Goal: Navigation & Orientation: Find specific page/section

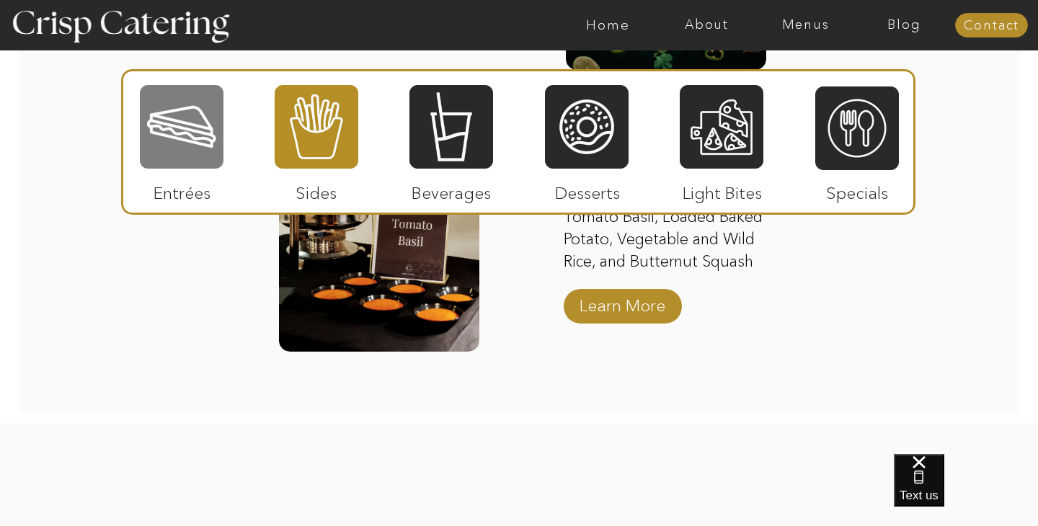
click at [170, 133] on div at bounding box center [182, 127] width 84 height 86
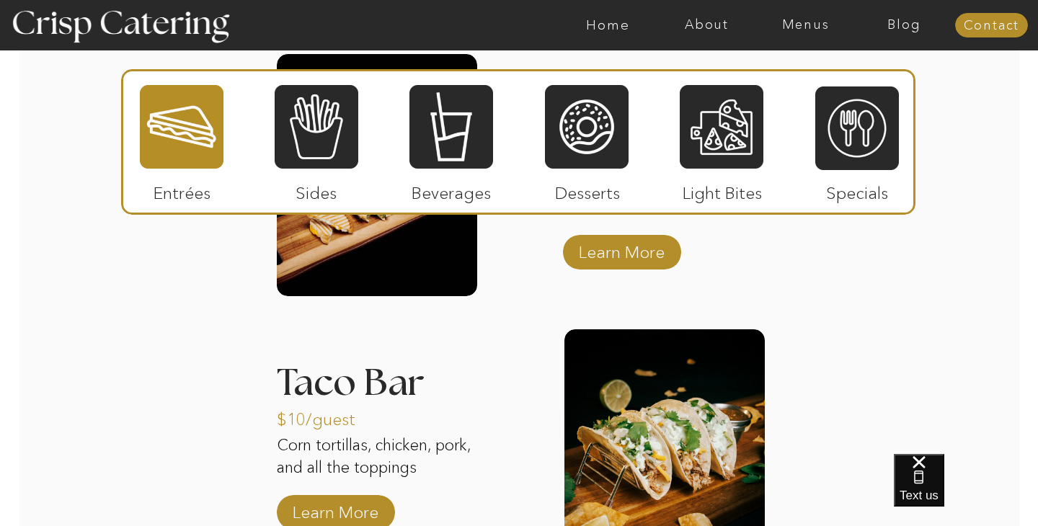
scroll to position [1950, 0]
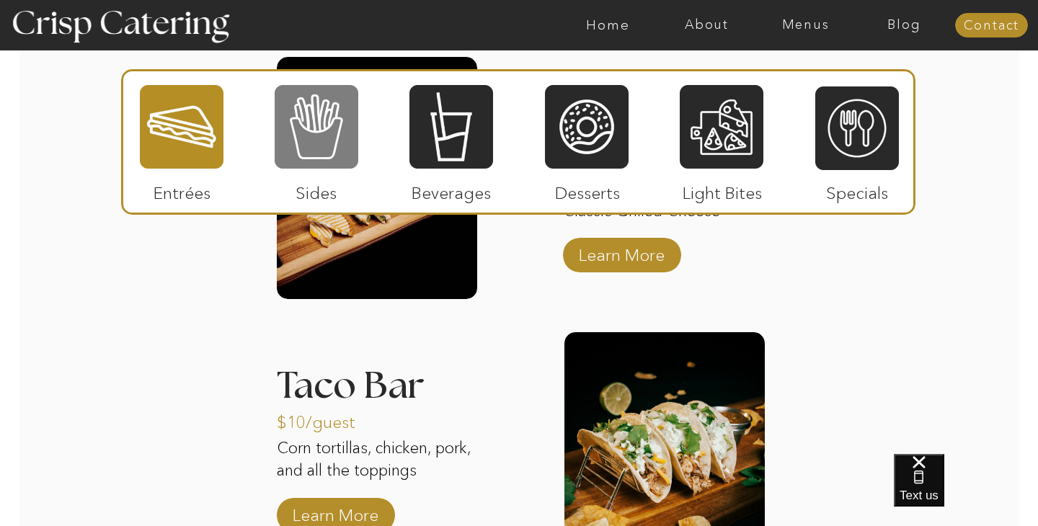
click at [315, 135] on div at bounding box center [317, 127] width 84 height 86
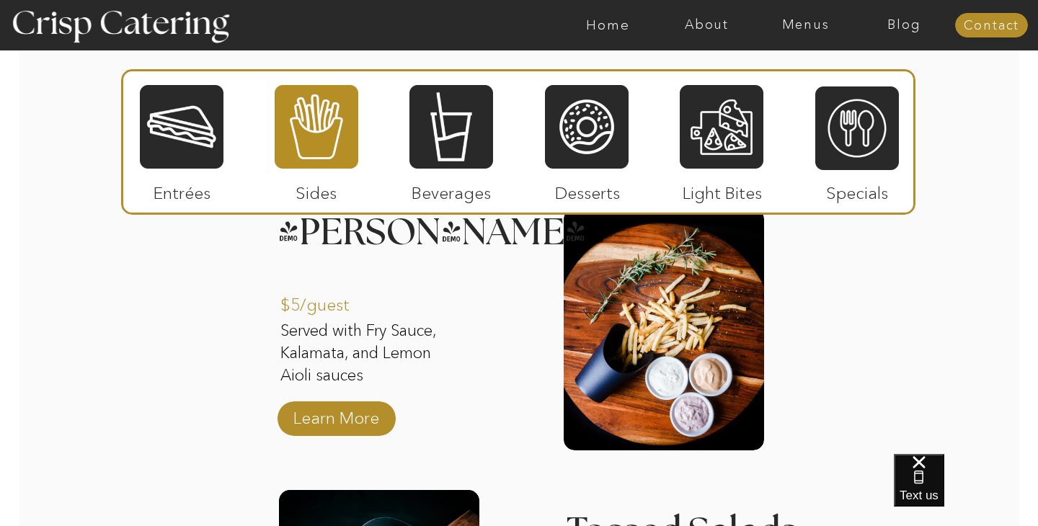
scroll to position [1728, 0]
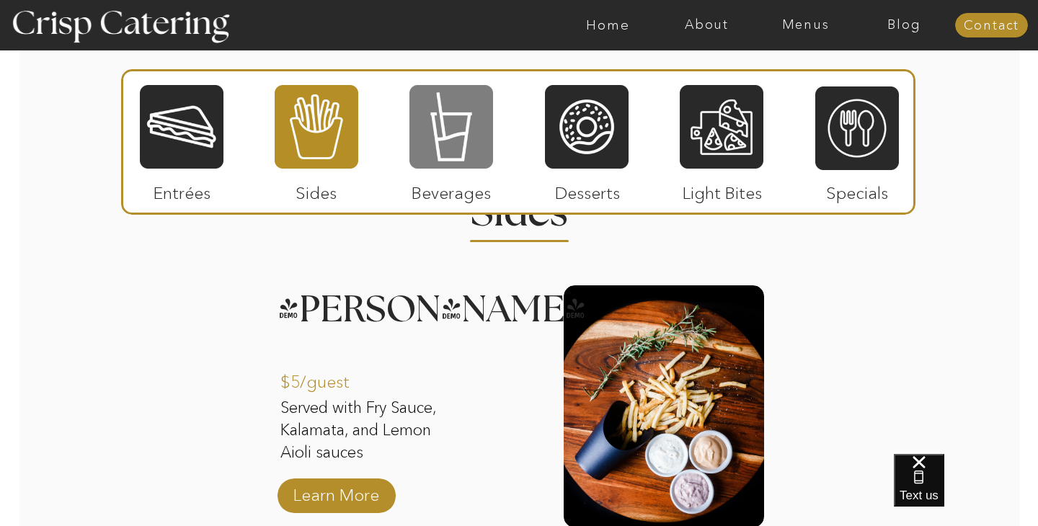
click at [436, 125] on div at bounding box center [451, 127] width 84 height 86
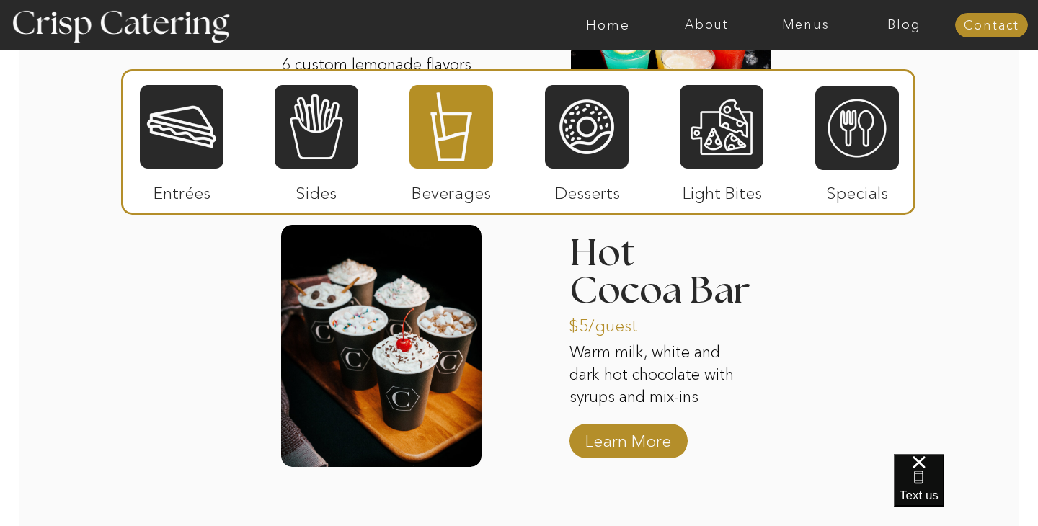
scroll to position [2330, 0]
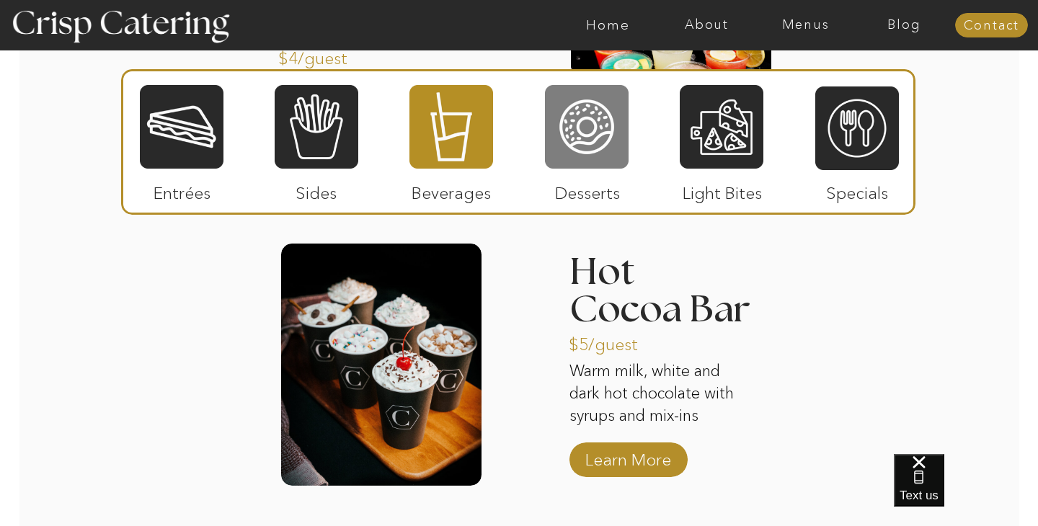
click at [570, 127] on div at bounding box center [587, 127] width 84 height 86
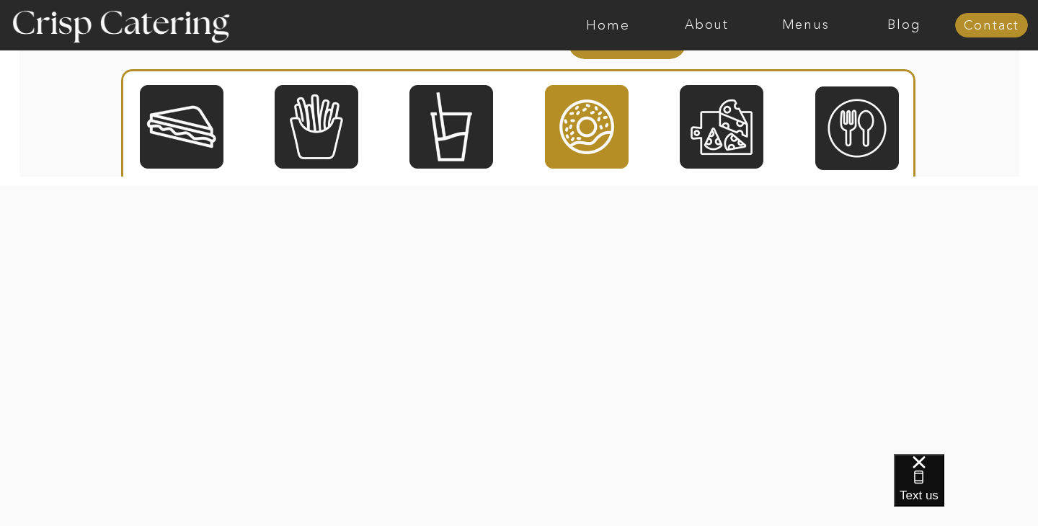
scroll to position [2750, 0]
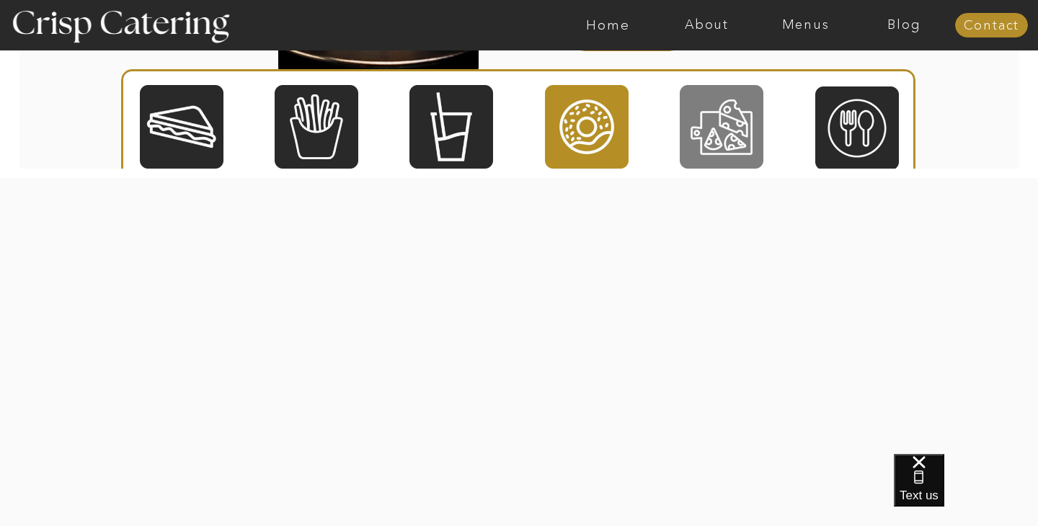
click at [734, 121] on div at bounding box center [721, 127] width 84 height 86
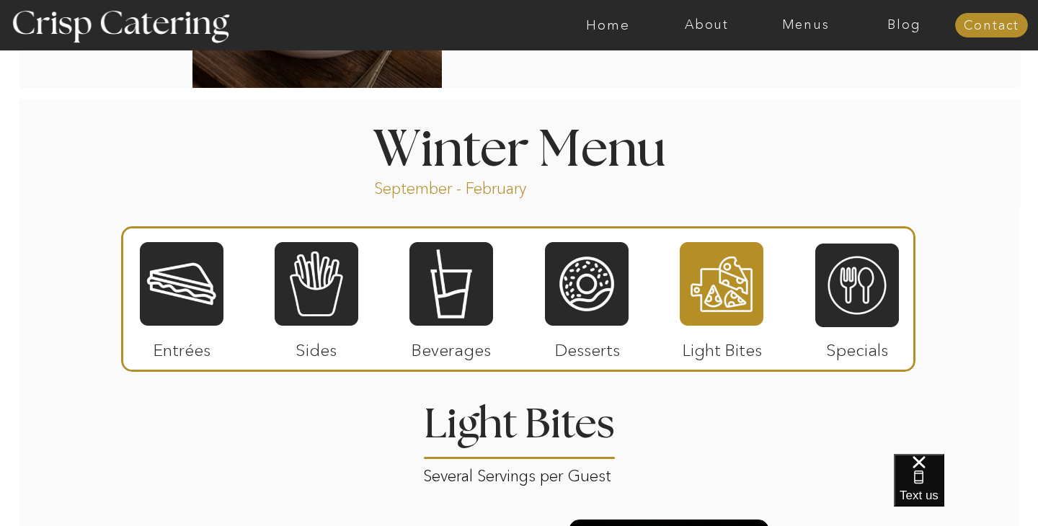
scroll to position [1513, 0]
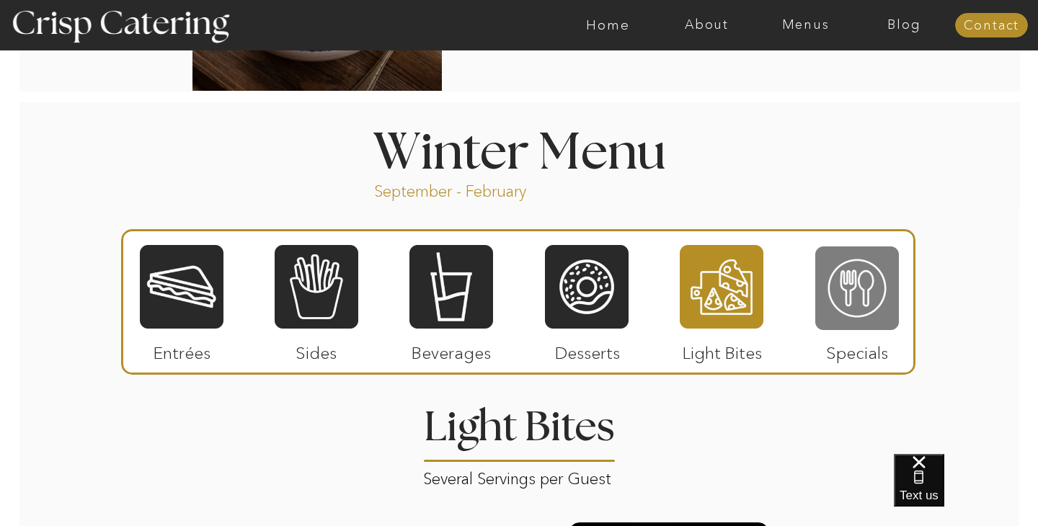
click at [851, 296] on div at bounding box center [857, 288] width 84 height 86
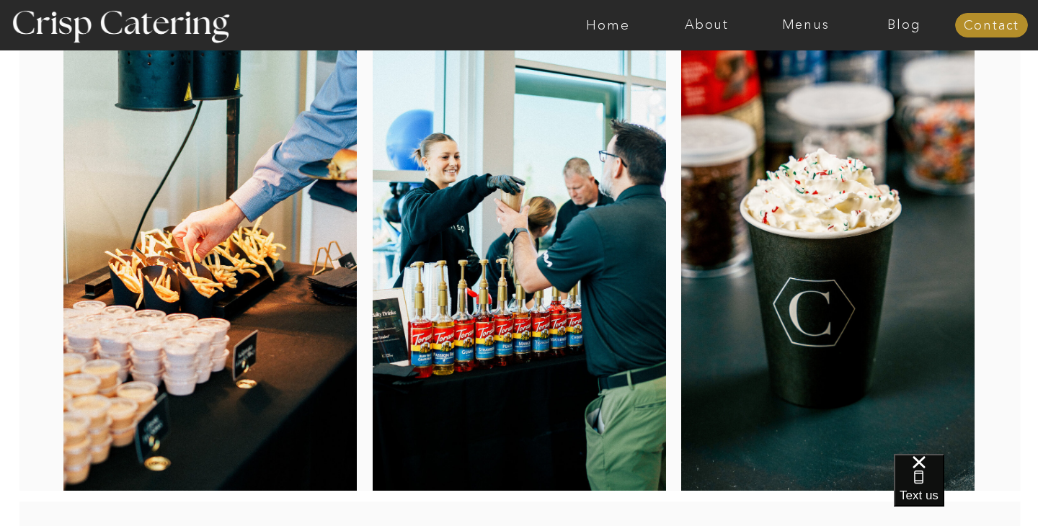
scroll to position [175, 0]
